Goal: Transaction & Acquisition: Purchase product/service

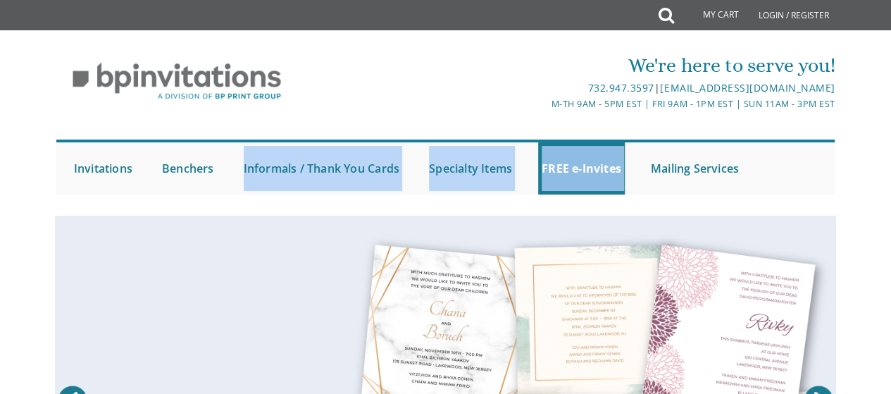
click at [823, 68] on html "My Cart Total: View Cart Item(s) Submit My Cart Total: View Cart Item(s) Login …" at bounding box center [445, 197] width 891 height 394
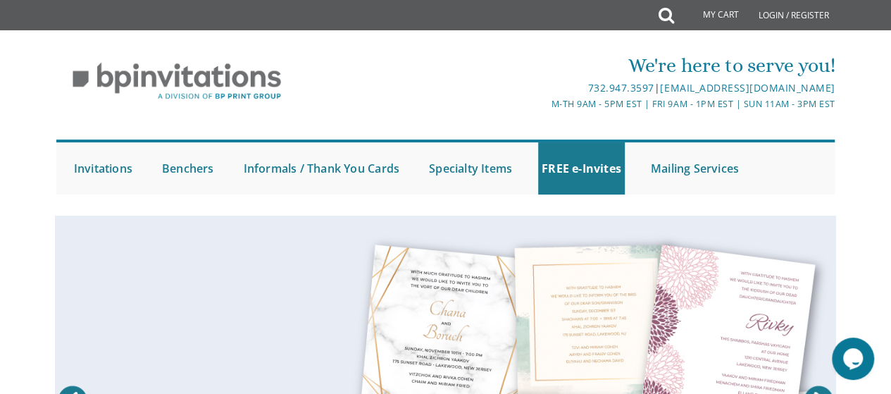
click at [437, 96] on div "M-Th 9am - 5pm EST | Fri 9am - 1pm EST | Sun 11am - 3pm EST" at bounding box center [575, 103] width 518 height 15
click at [665, 25] on icon at bounding box center [665, 15] width 15 height 28
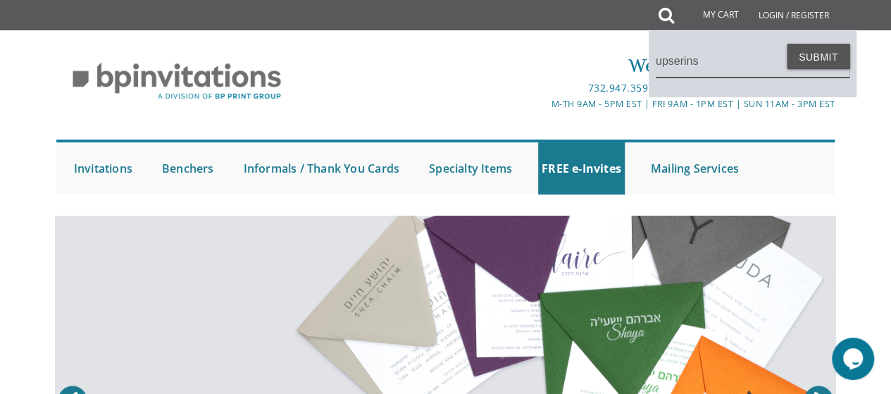
click at [769, 54] on input "upserins" at bounding box center [753, 61] width 194 height 32
type input "upserins"
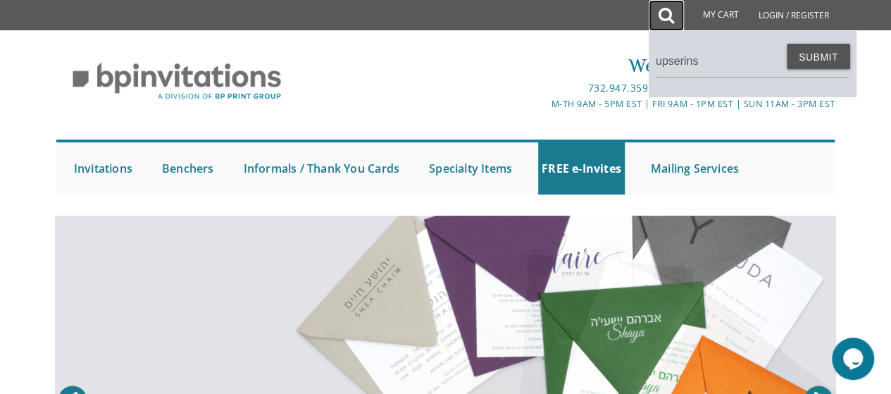
click at [665, 15] on icon at bounding box center [665, 15] width 15 height 28
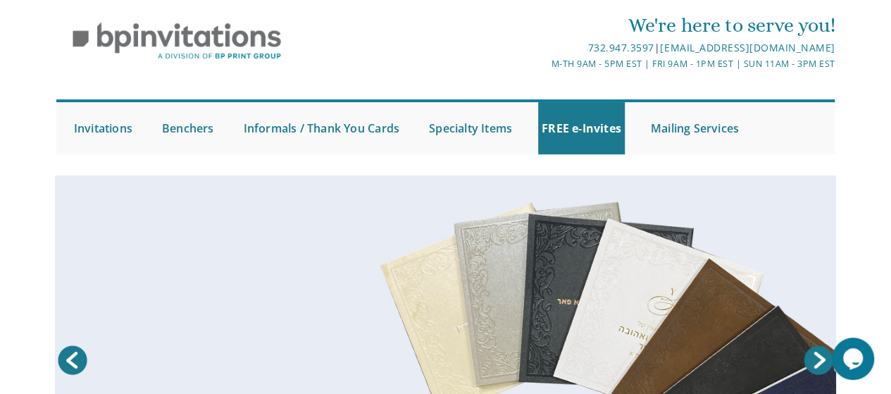
scroll to position [28, 0]
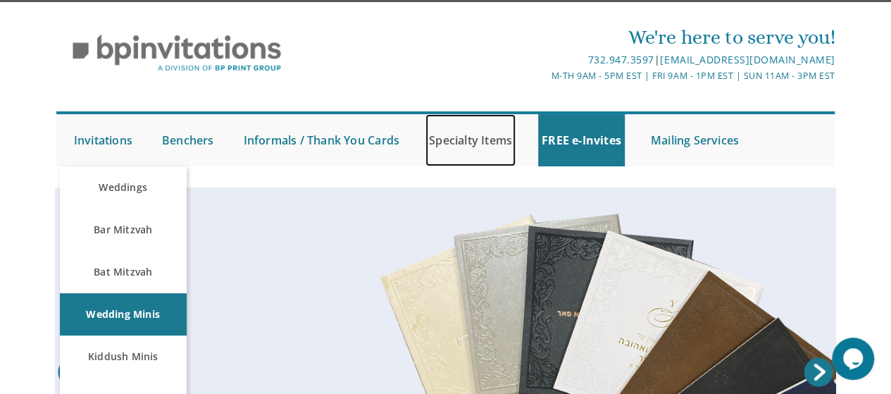
click at [442, 136] on link "Specialty Items" at bounding box center [470, 140] width 90 height 52
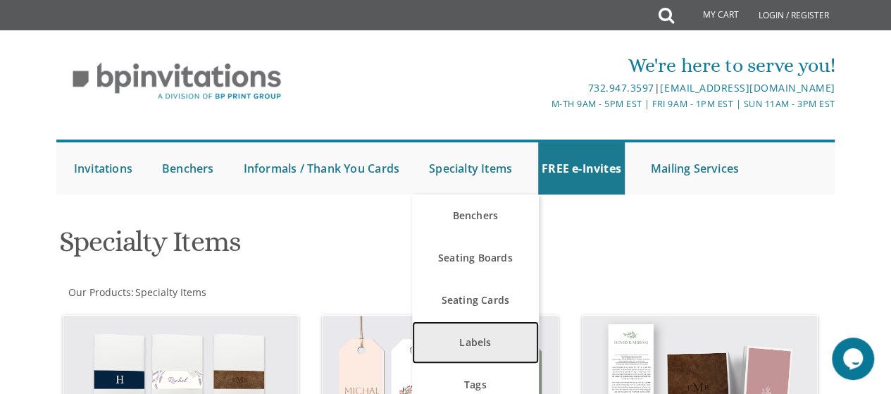
click at [468, 342] on link "Labels" at bounding box center [475, 342] width 127 height 42
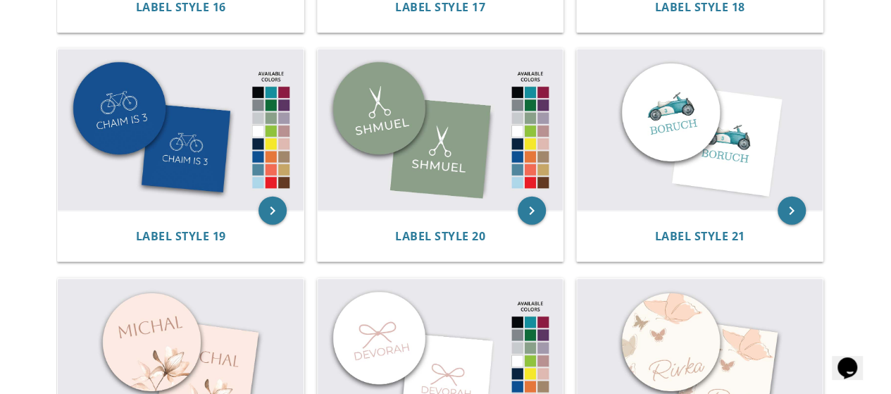
scroll to position [1676, 0]
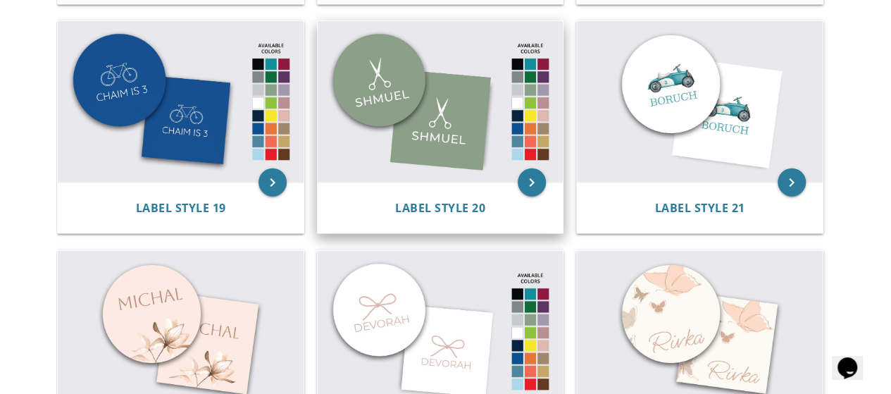
click at [442, 149] on img at bounding box center [441, 101] width 246 height 161
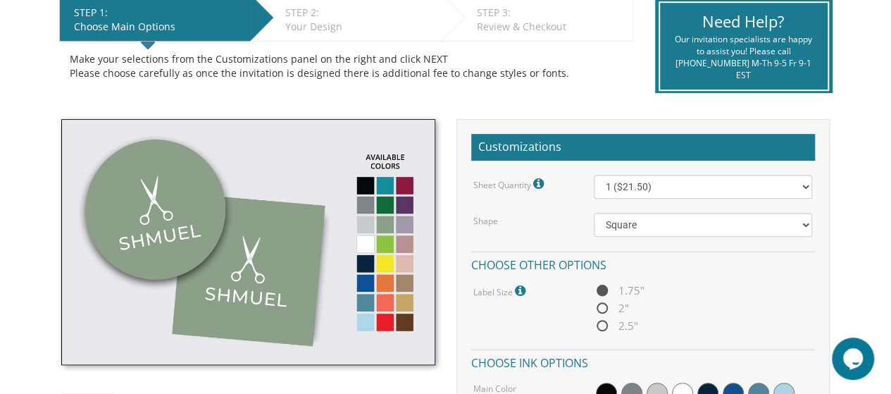
scroll to position [310, 0]
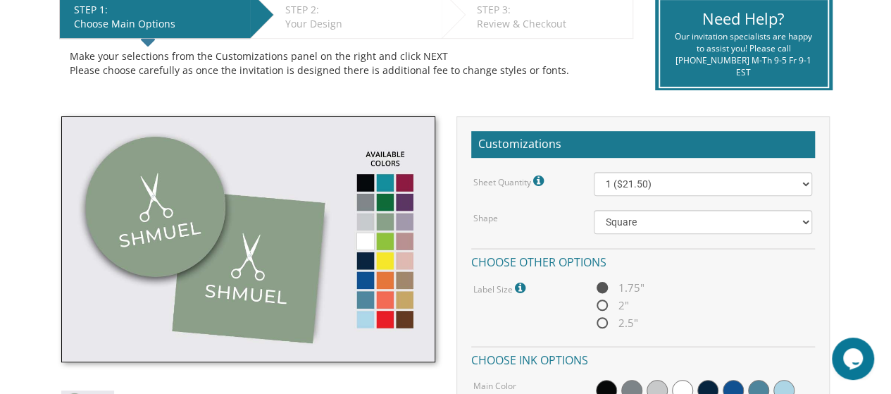
click at [363, 300] on img at bounding box center [247, 239] width 373 height 246
click at [382, 184] on img at bounding box center [247, 239] width 373 height 246
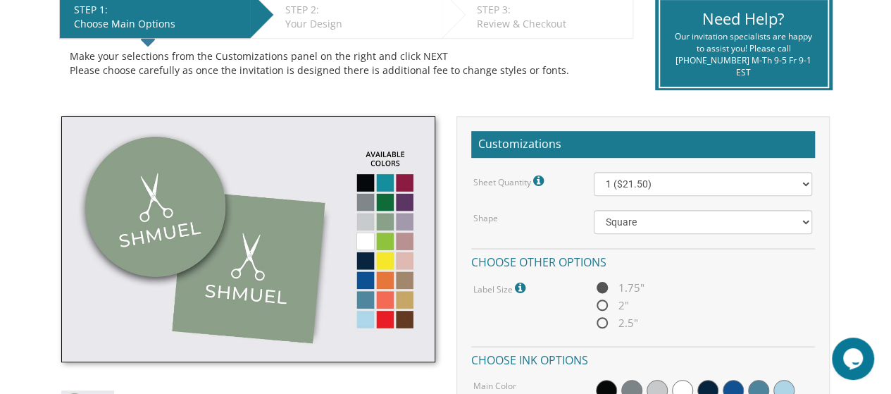
click at [382, 184] on img at bounding box center [247, 239] width 373 height 246
click at [661, 187] on select "1 ($21.50) 2 ($25.00) 3 ($28.50) 4 ($32.00) 5 ($35.50) 6 ($39.00) 7 ($42.50) 8 …" at bounding box center [703, 184] width 219 height 24
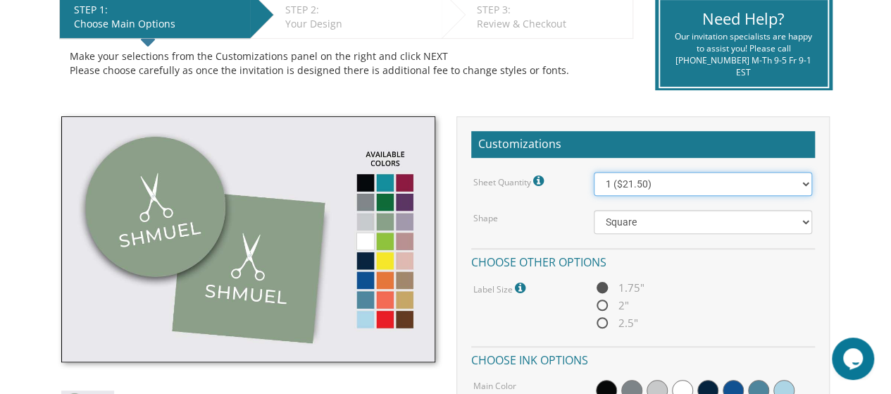
click at [661, 187] on select "1 ($21.50) 2 ($25.00) 3 ($28.50) 4 ($32.00) 5 ($35.50) 6 ($39.00) 7 ($42.50) 8 …" at bounding box center [703, 184] width 219 height 24
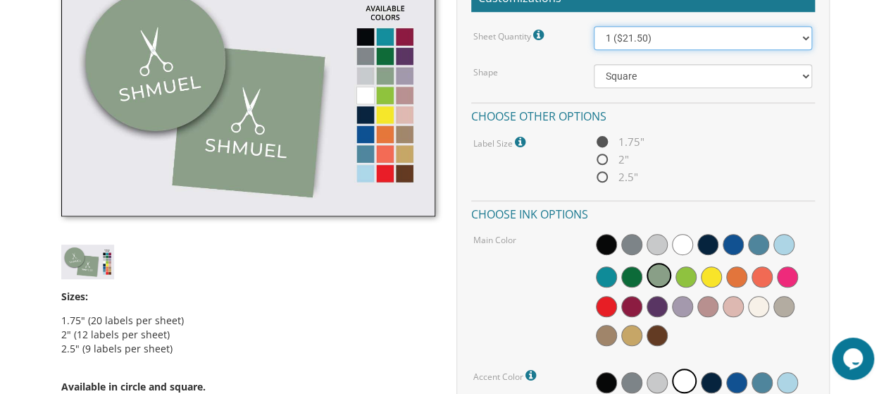
scroll to position [454, 0]
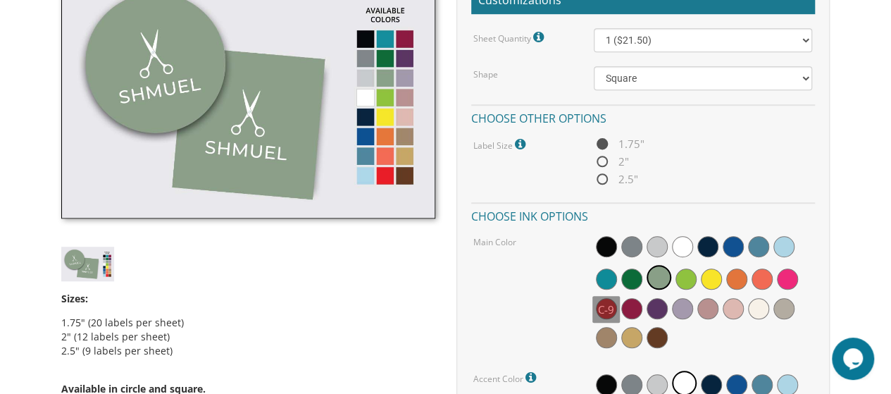
click at [601, 282] on span at bounding box center [606, 278] width 21 height 21
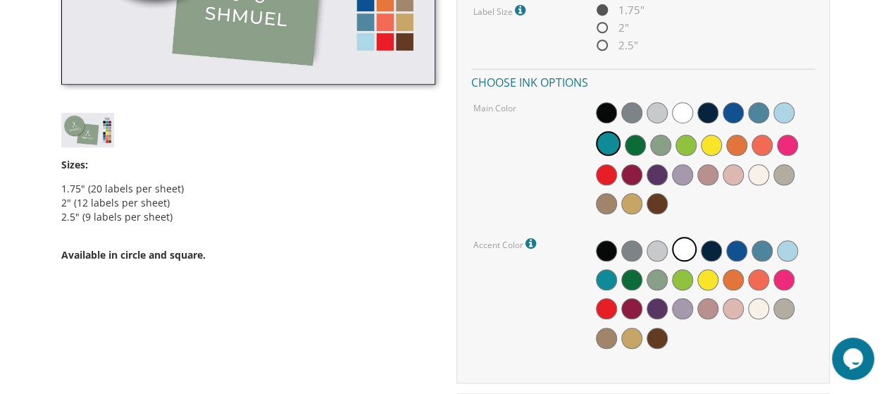
scroll to position [585, 0]
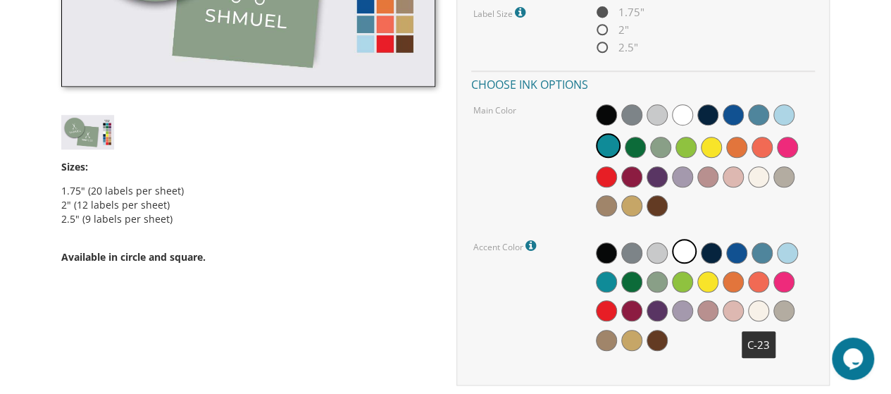
click at [759, 313] on span at bounding box center [758, 310] width 21 height 21
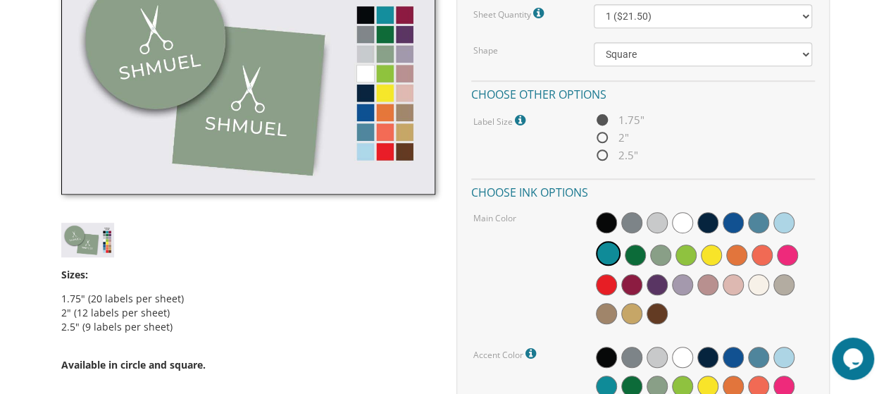
scroll to position [473, 0]
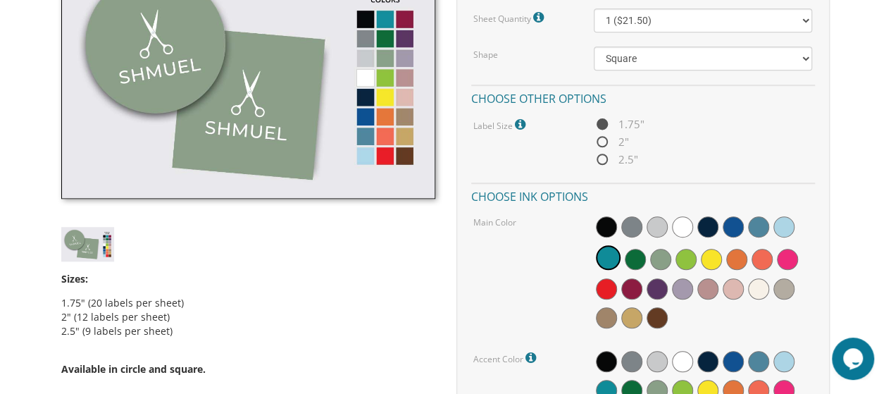
click at [594, 156] on span "2.5"" at bounding box center [616, 160] width 44 height 18
click at [594, 156] on input "2.5"" at bounding box center [598, 160] width 9 height 9
radio input "true"
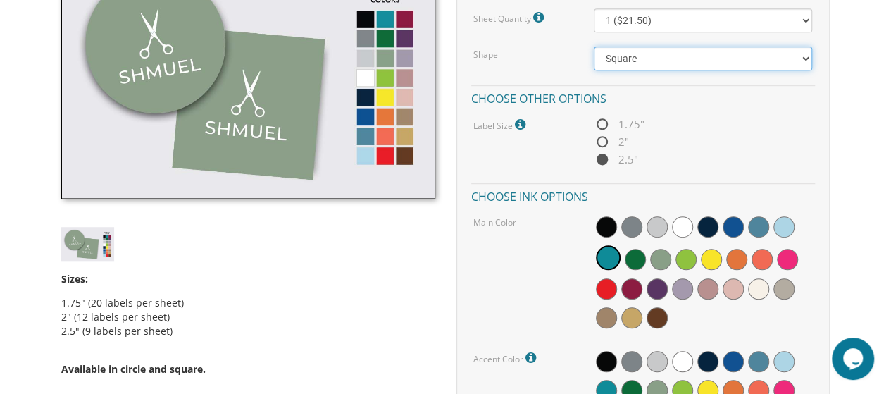
click at [640, 60] on select "Square Circle" at bounding box center [703, 58] width 219 height 24
click at [594, 46] on select "Square Circle" at bounding box center [703, 58] width 219 height 24
click at [630, 63] on select "Square Circle" at bounding box center [703, 58] width 219 height 24
select select "url("/store/pc/invitations/parts/11x11.jpg")"
click at [594, 46] on select "Square Circle" at bounding box center [703, 58] width 219 height 24
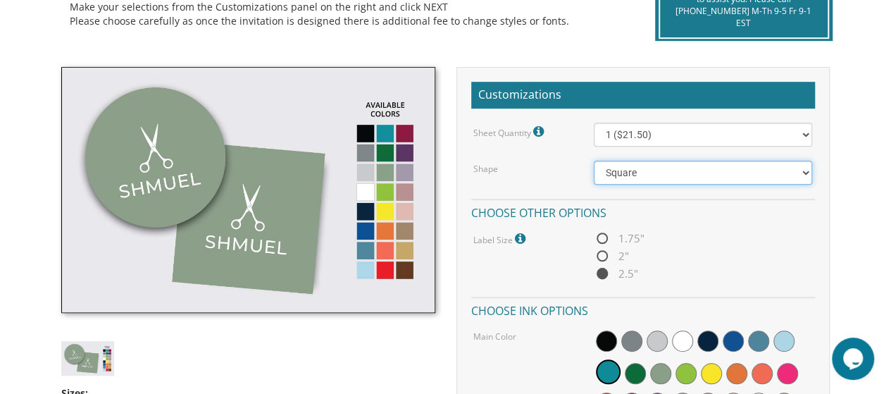
scroll to position [369, 0]
